Goal: Communication & Community: Ask a question

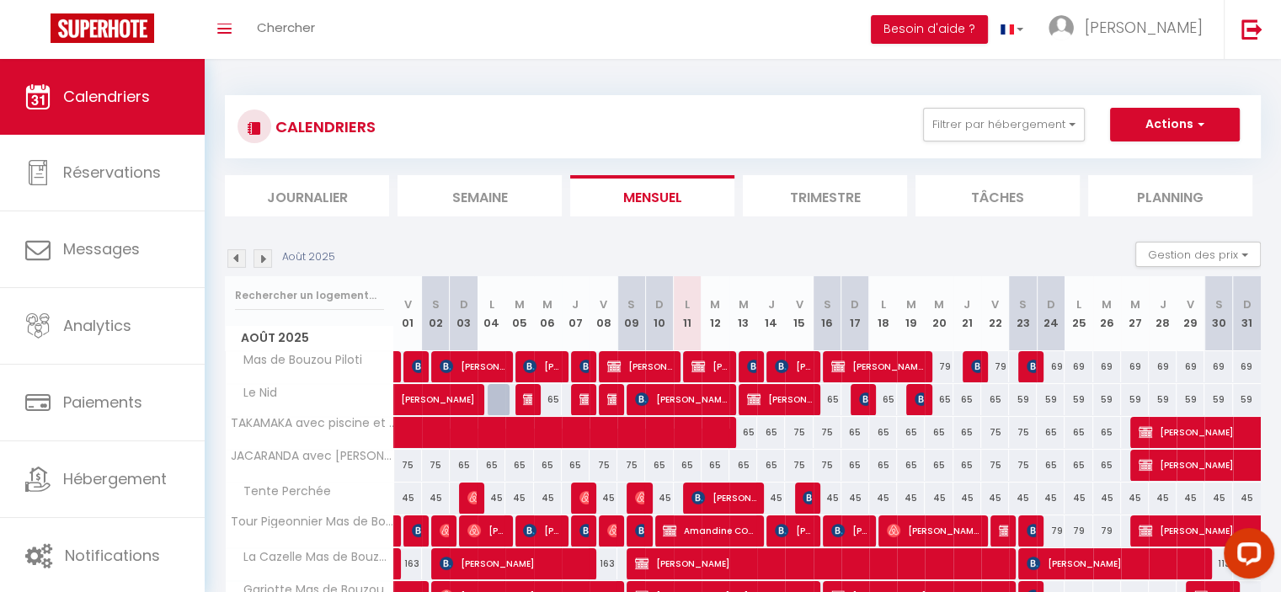
scroll to position [88, 0]
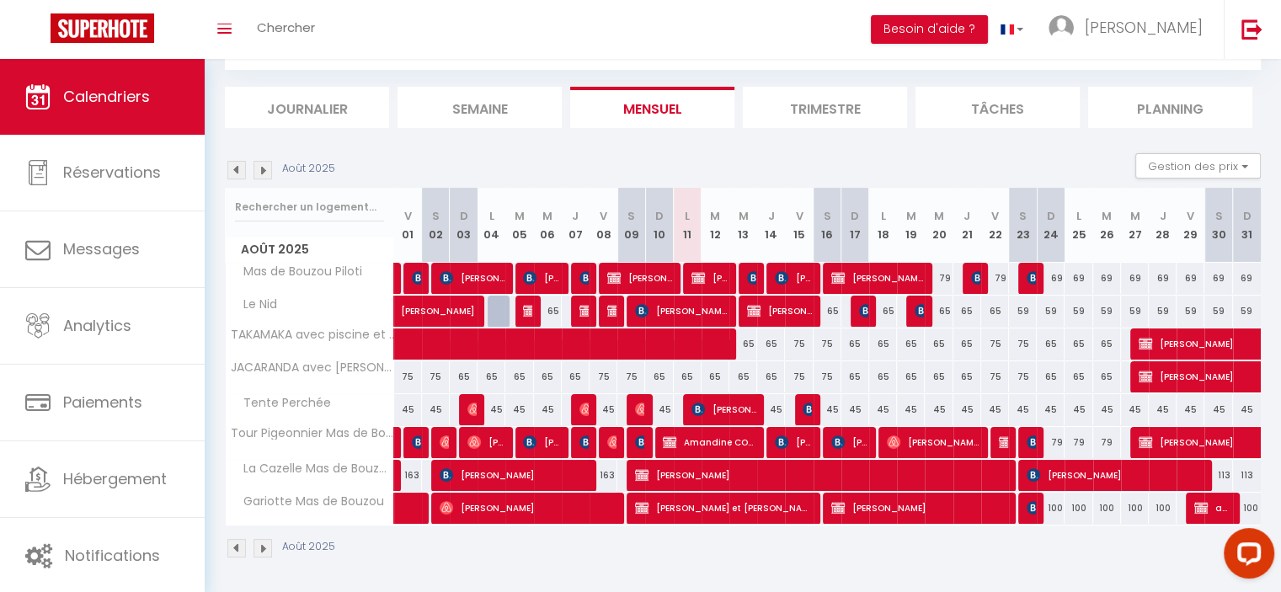
click at [259, 164] on img at bounding box center [263, 170] width 19 height 19
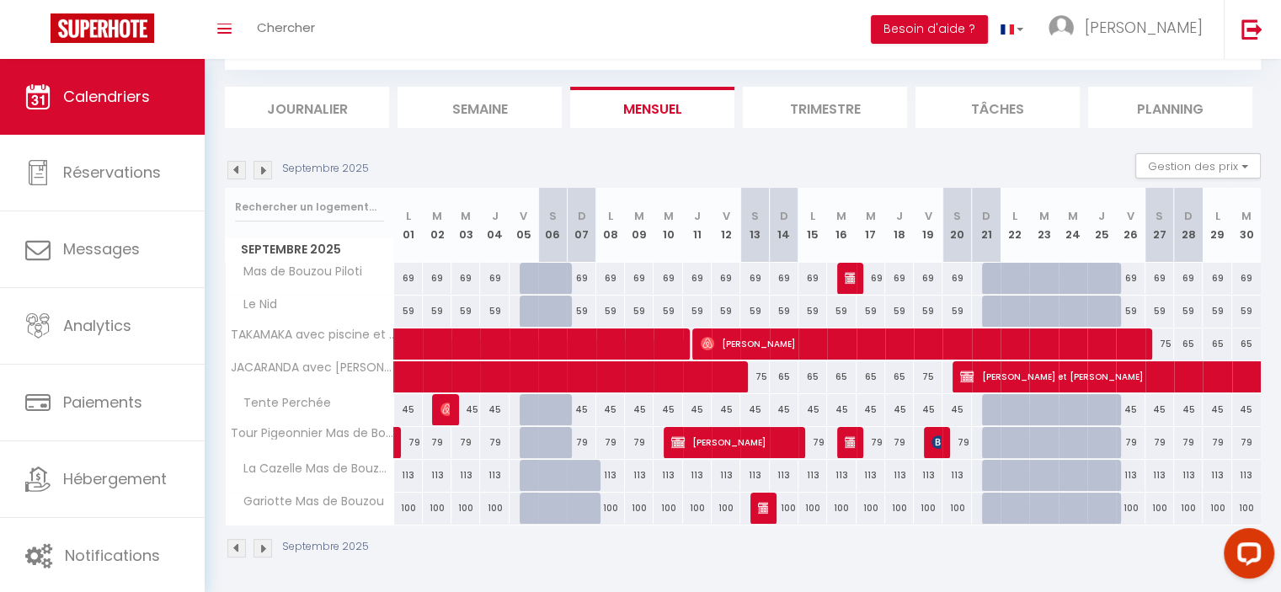
click at [259, 164] on img at bounding box center [263, 170] width 19 height 19
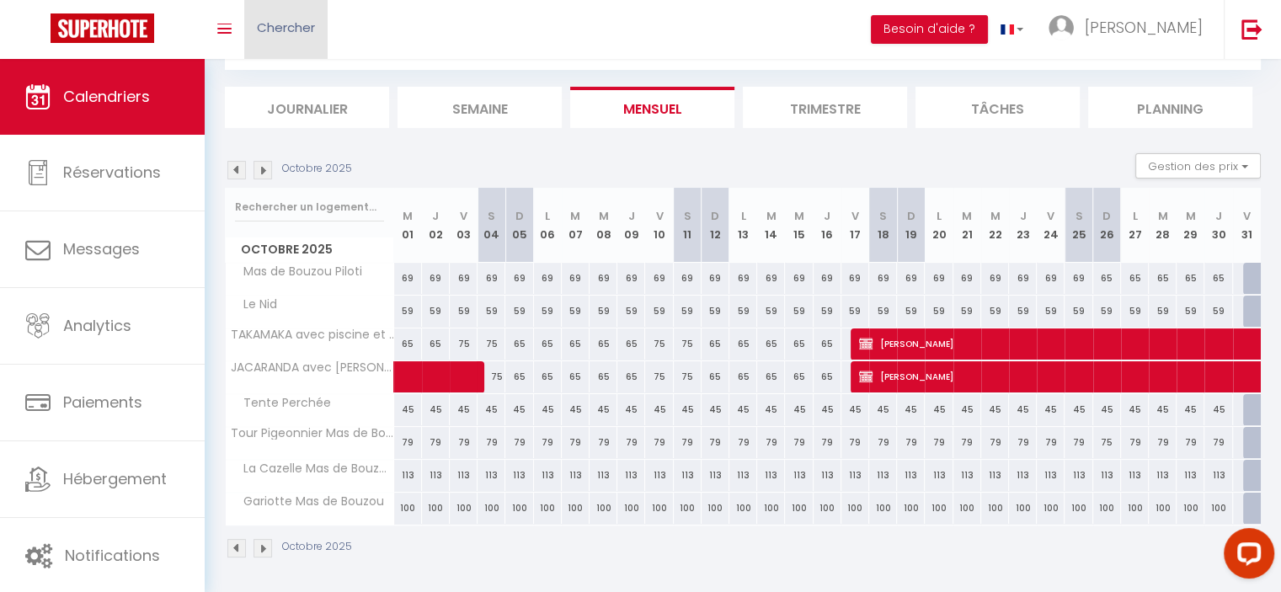
click at [266, 34] on span "Chercher" at bounding box center [286, 28] width 58 height 18
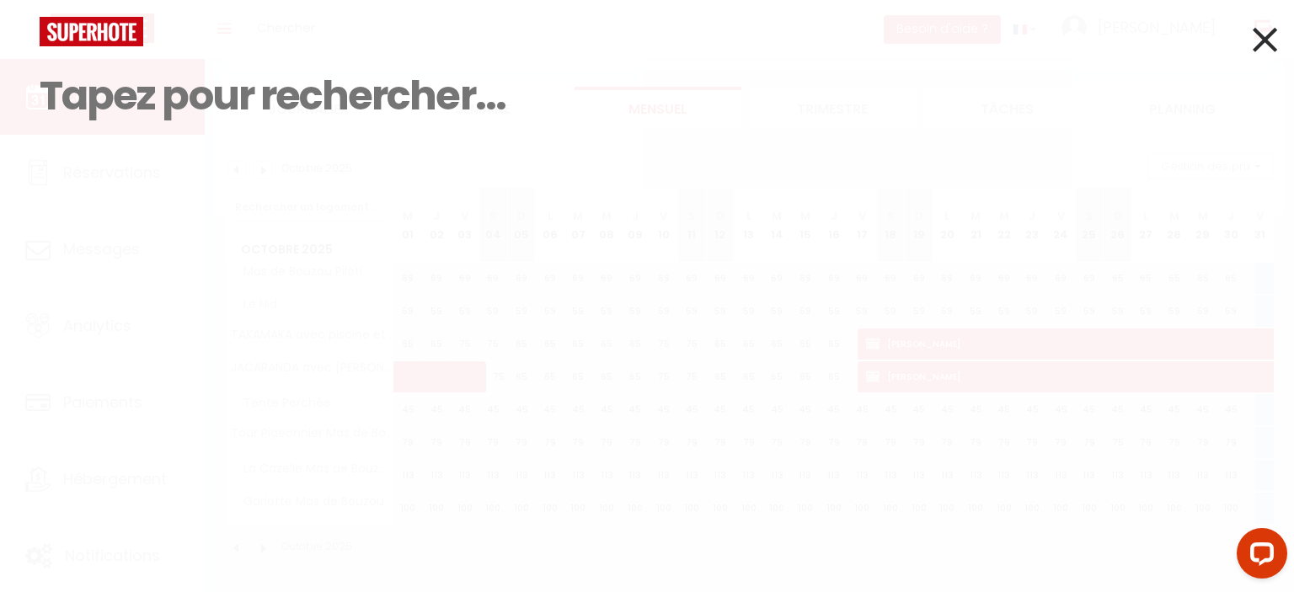
click at [1259, 40] on icon at bounding box center [1264, 40] width 24 height 42
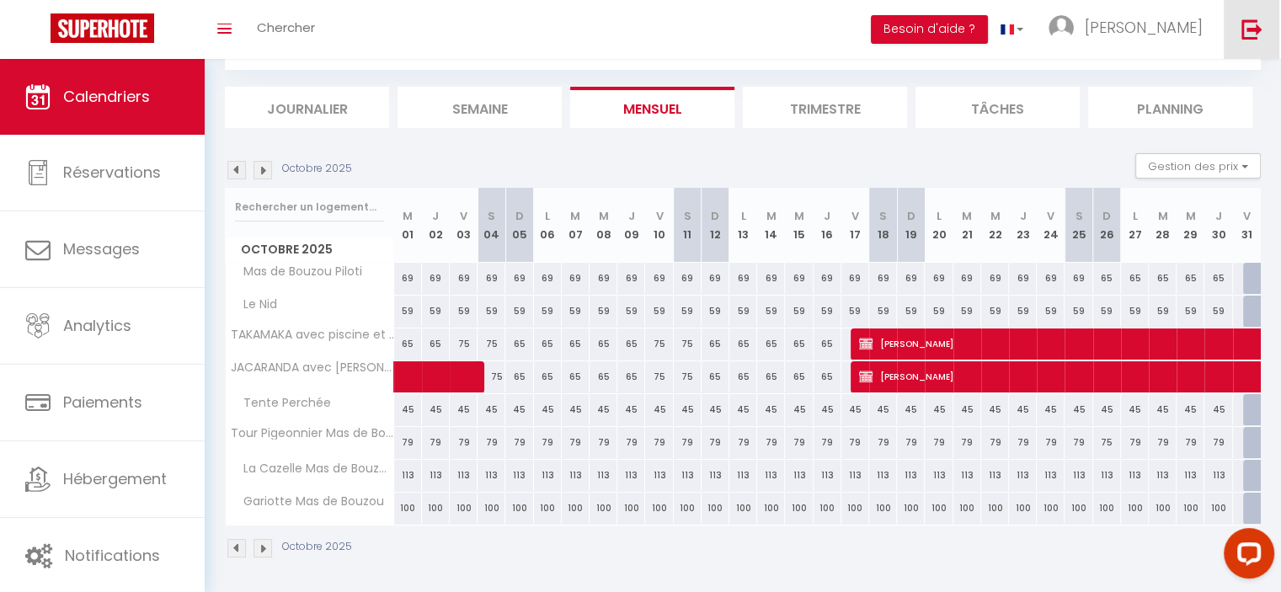
click at [1245, 28] on img at bounding box center [1252, 29] width 21 height 21
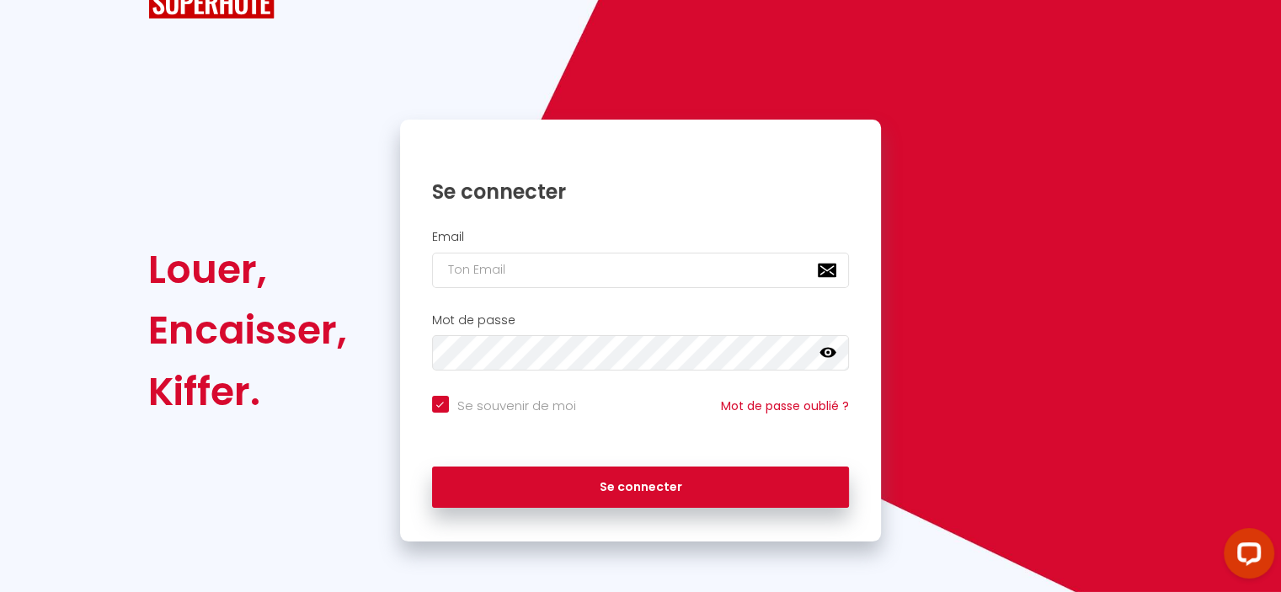
scroll to position [29, 0]
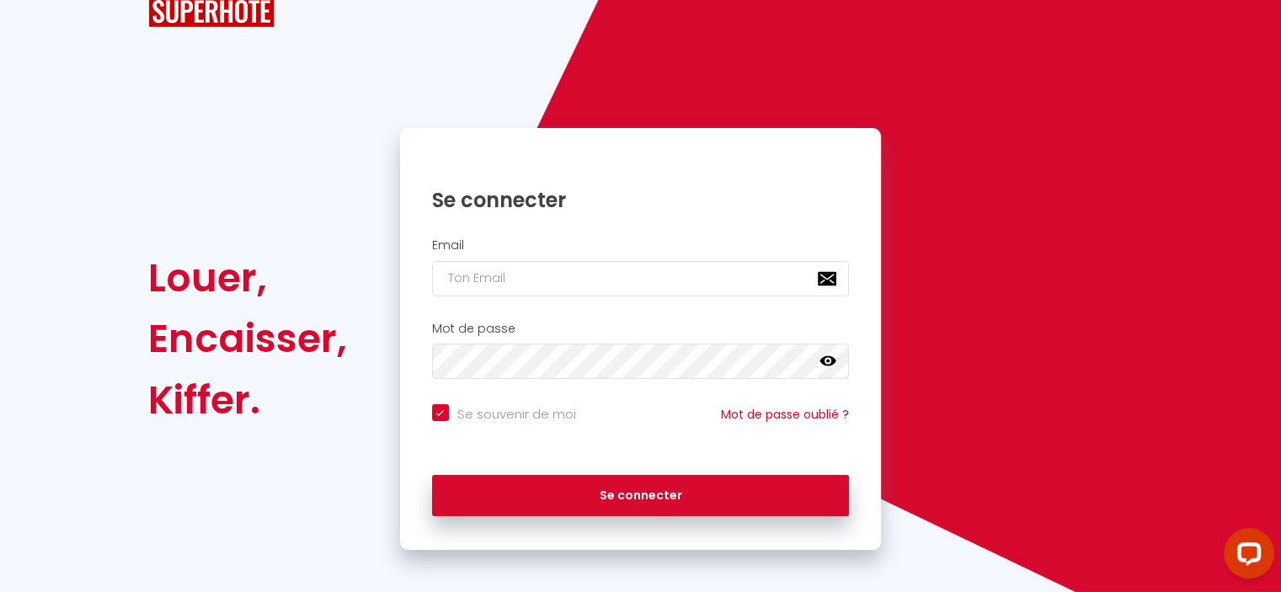
checkbox input "true"
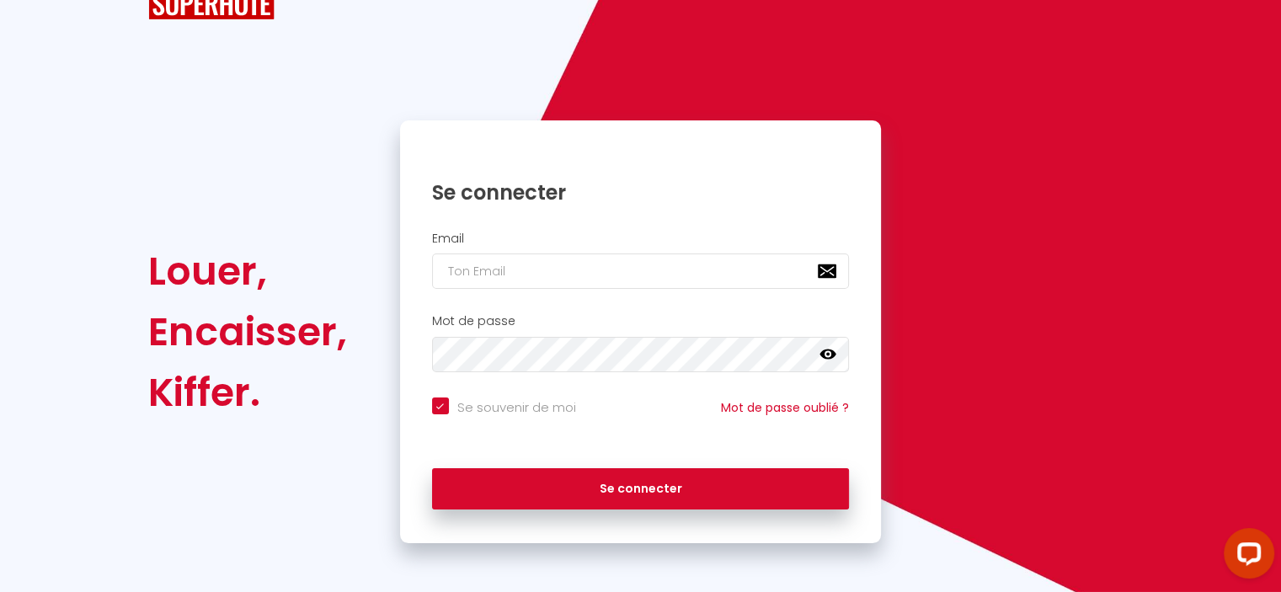
scroll to position [0, 0]
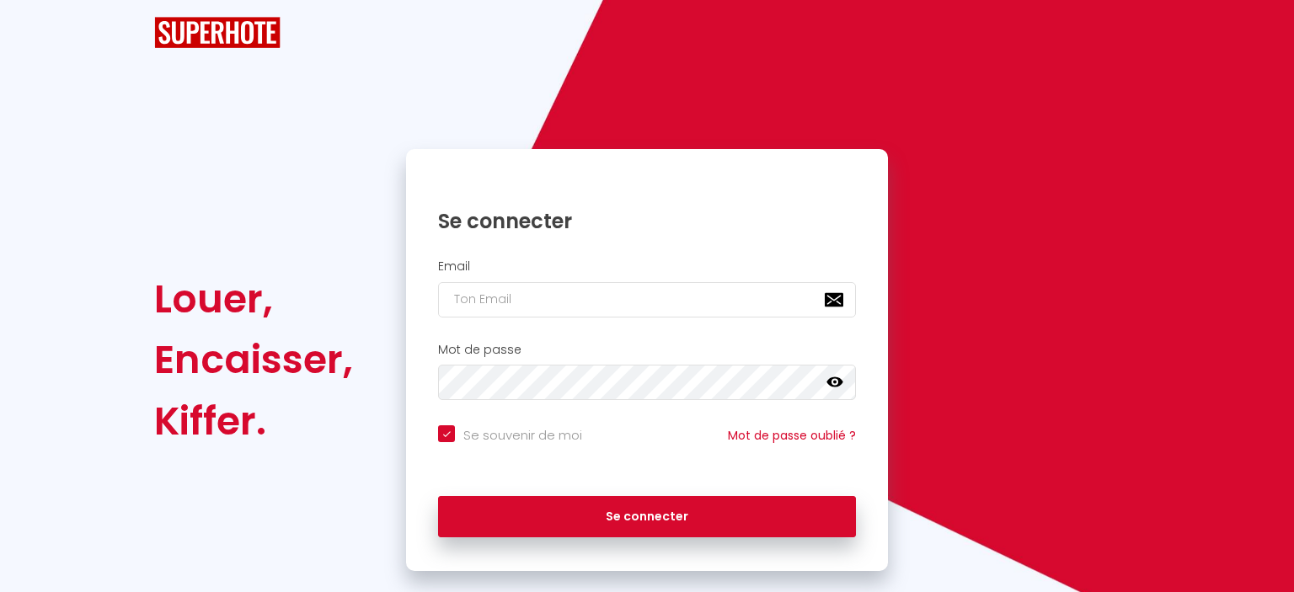
checkbox input "true"
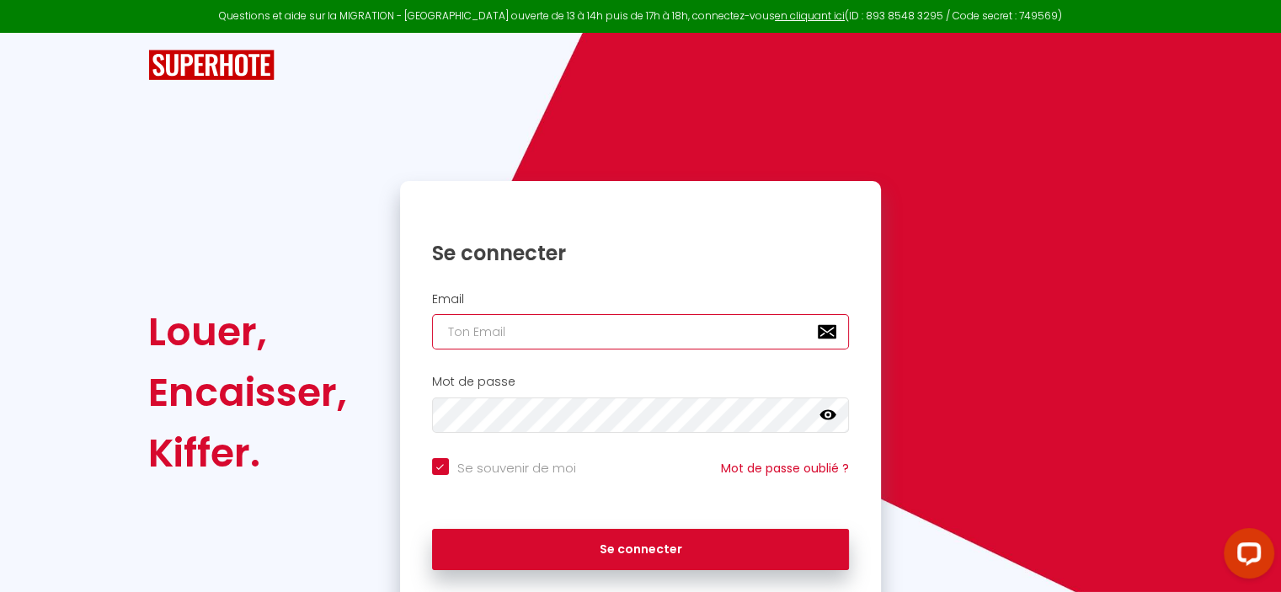
click at [443, 333] on input "email" at bounding box center [641, 331] width 418 height 35
type input "[EMAIL_ADDRESS][DOMAIN_NAME]"
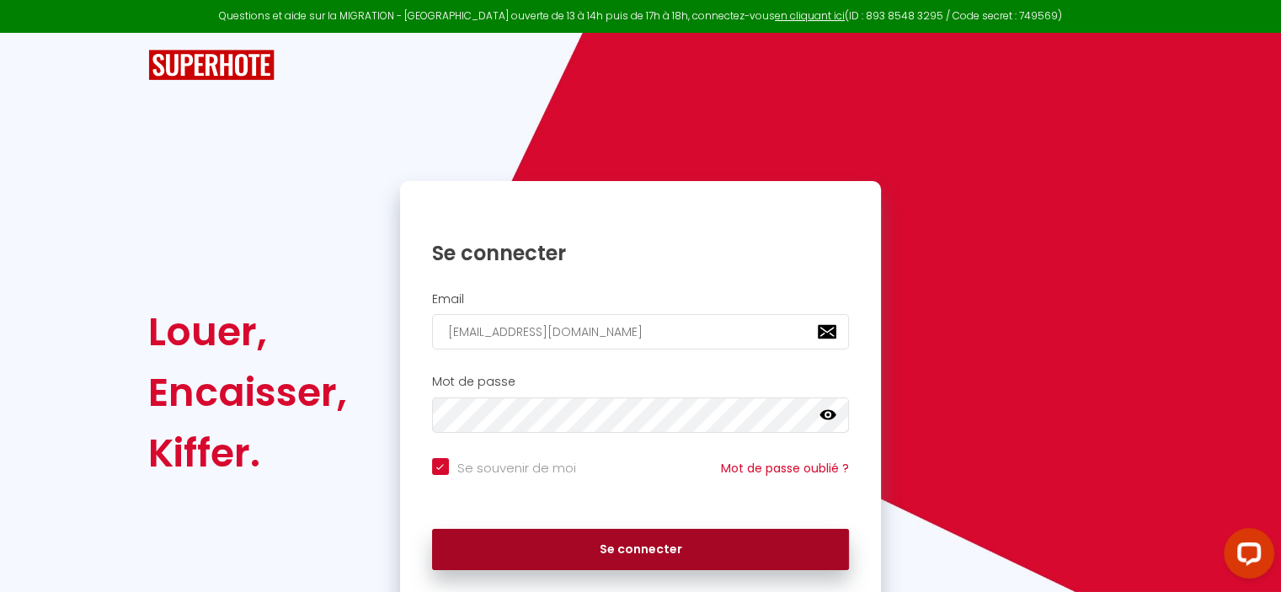
click at [597, 542] on button "Se connecter" at bounding box center [641, 550] width 418 height 42
checkbox input "true"
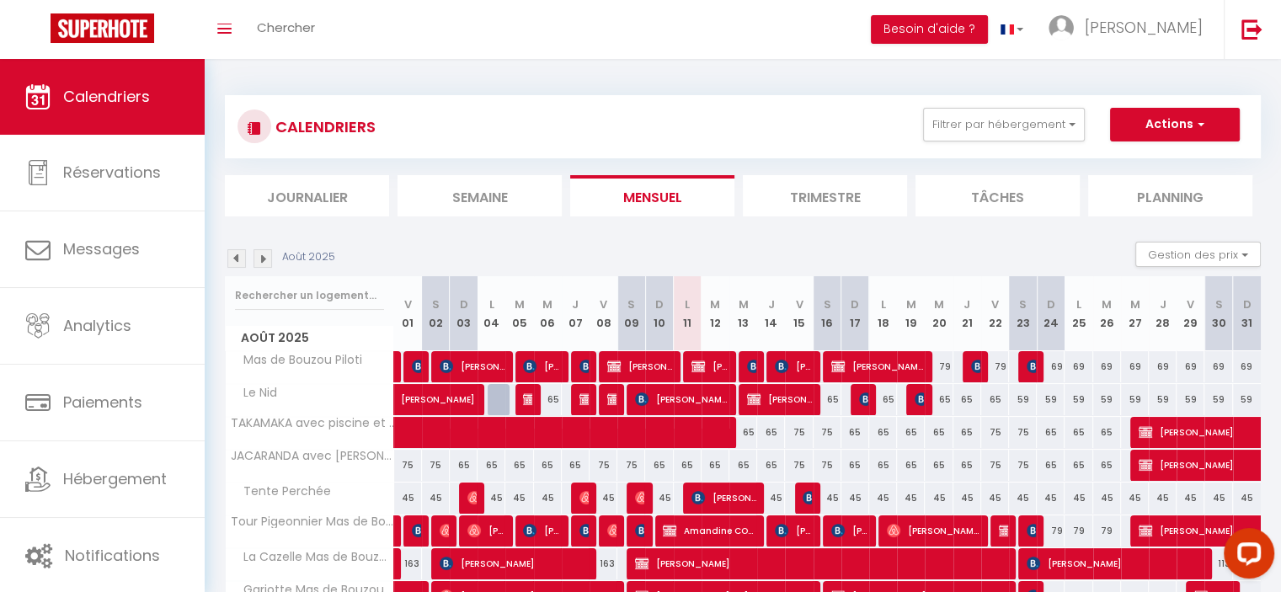
click at [264, 259] on img at bounding box center [263, 258] width 19 height 19
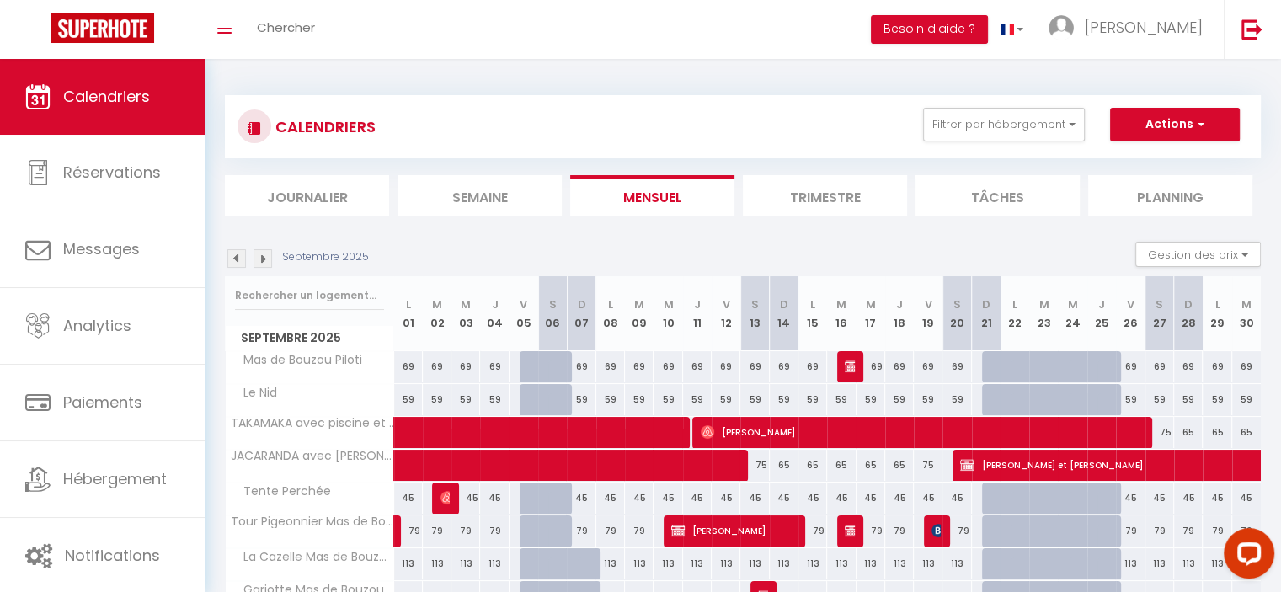
click at [264, 259] on img at bounding box center [263, 258] width 19 height 19
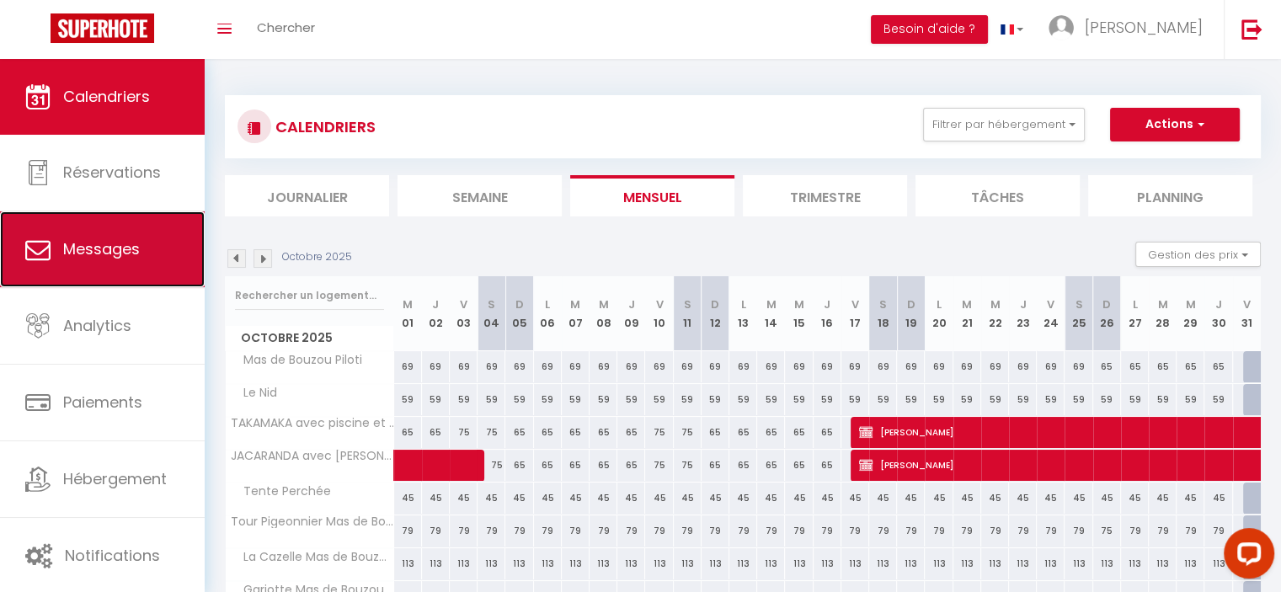
click at [143, 240] on link "Messages" at bounding box center [102, 249] width 205 height 76
select select "message"
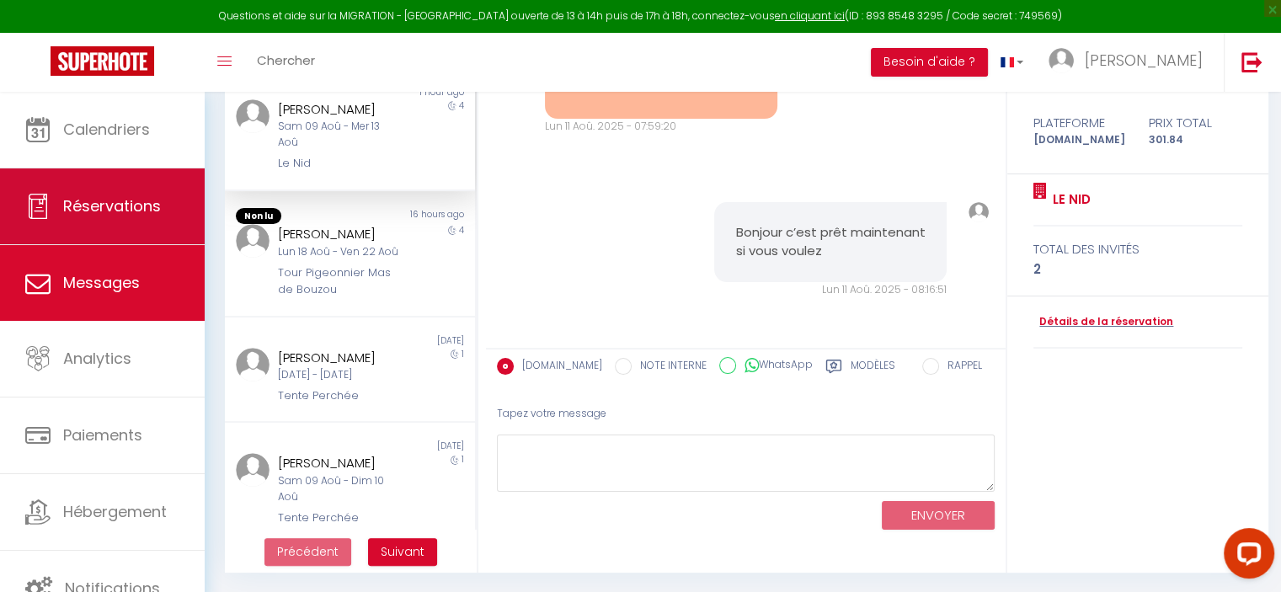
scroll to position [185, 0]
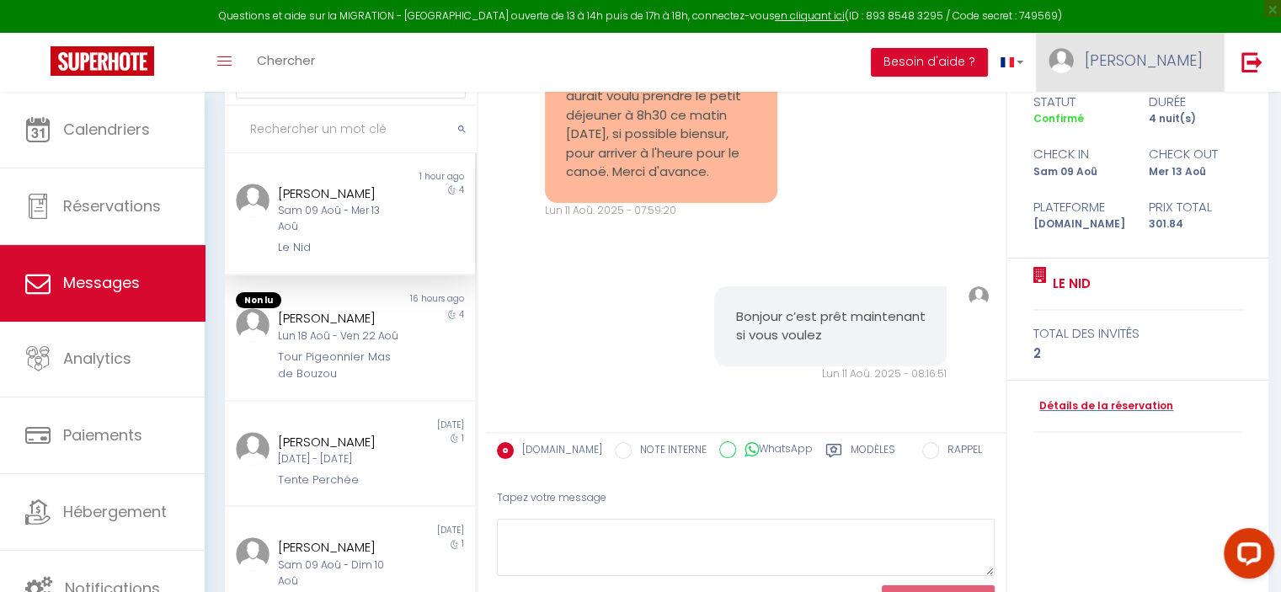
click at [1152, 54] on link "[PERSON_NAME]" at bounding box center [1130, 62] width 188 height 59
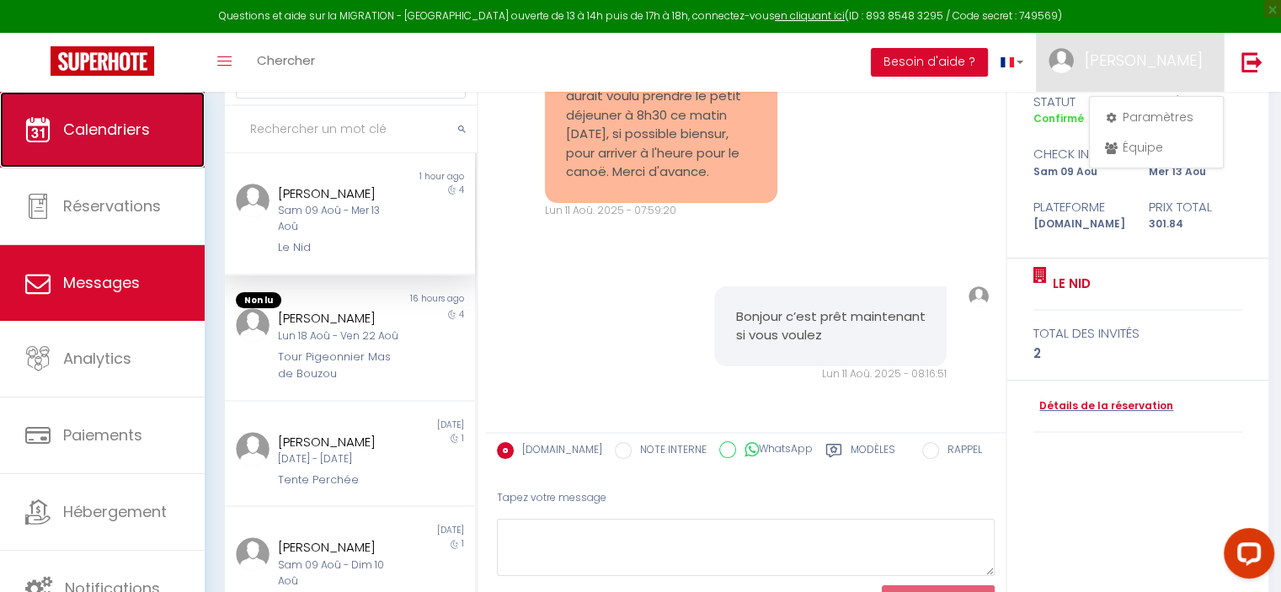
click at [93, 131] on span "Calendriers" at bounding box center [106, 129] width 87 height 21
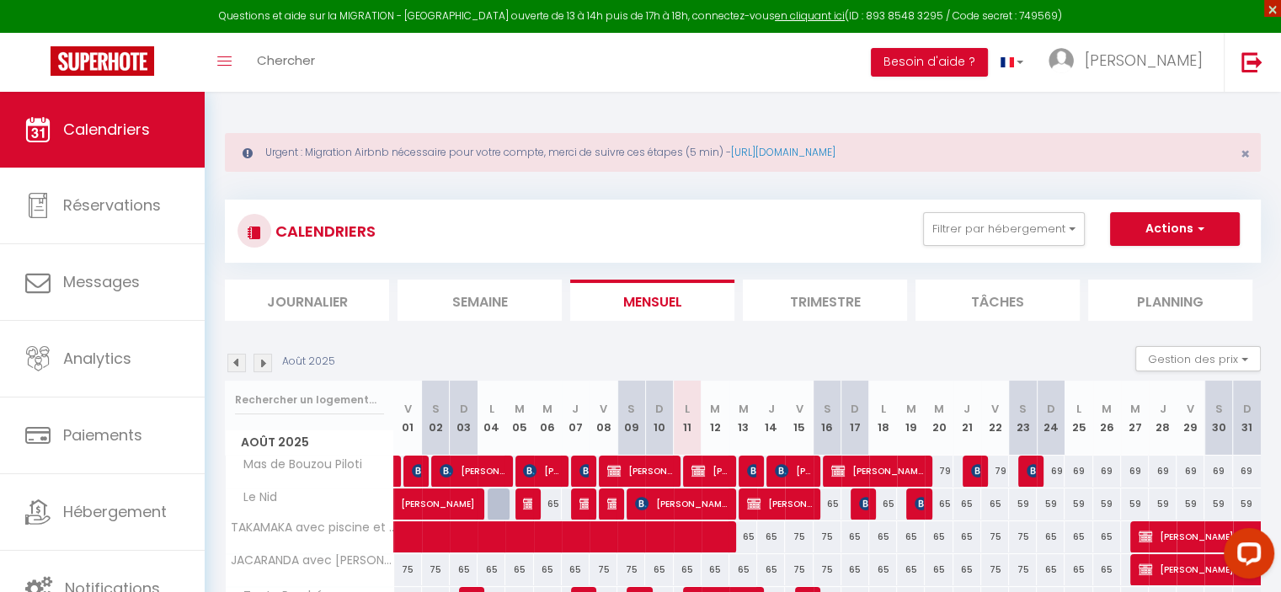
click at [1270, 7] on span "×" at bounding box center [1272, 8] width 17 height 17
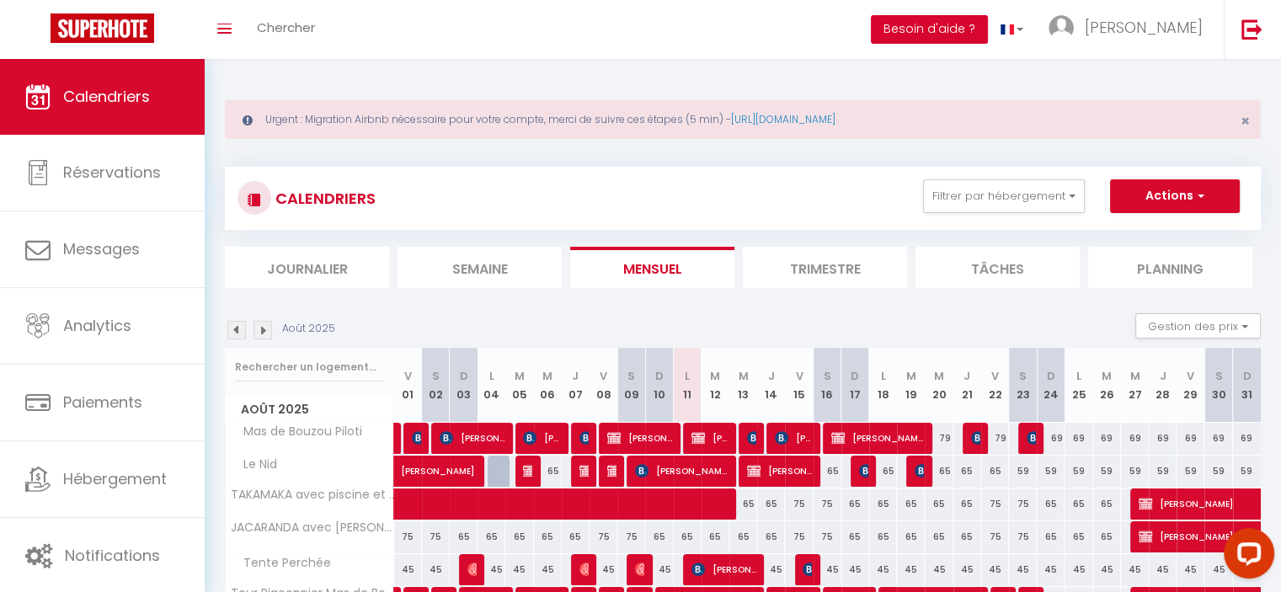
click at [988, 29] on button "Besoin d'aide ?" at bounding box center [929, 29] width 117 height 29
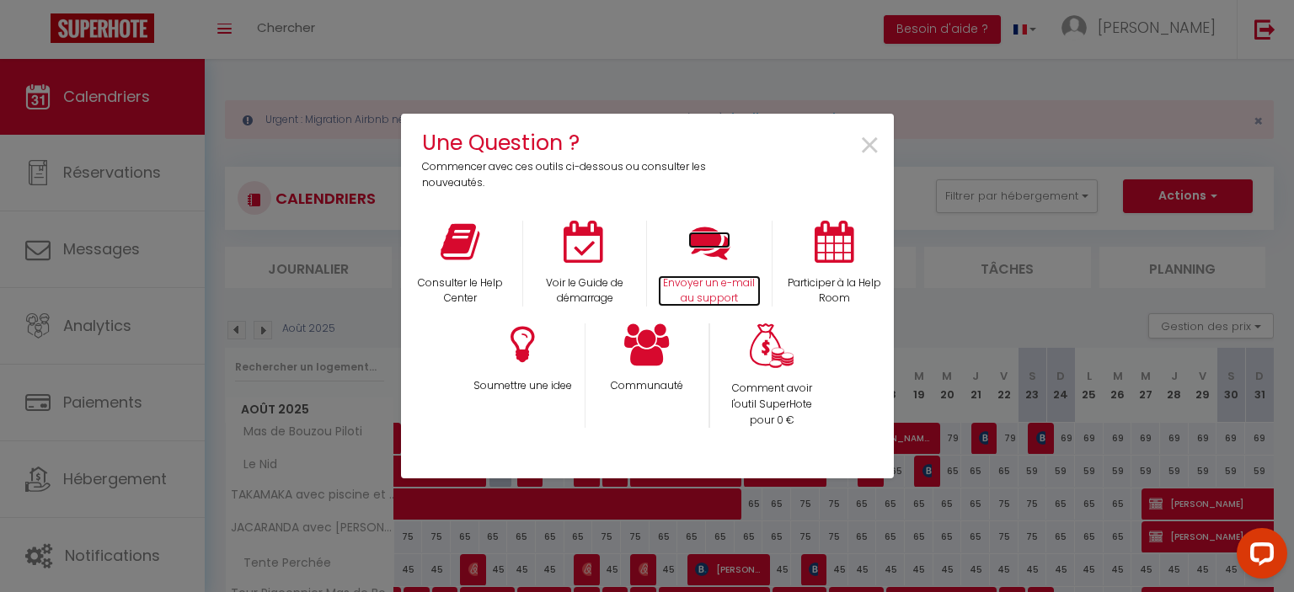
click at [718, 286] on p "Envoyer un e-mail au support" at bounding box center [709, 291] width 103 height 32
